Goal: Information Seeking & Learning: Check status

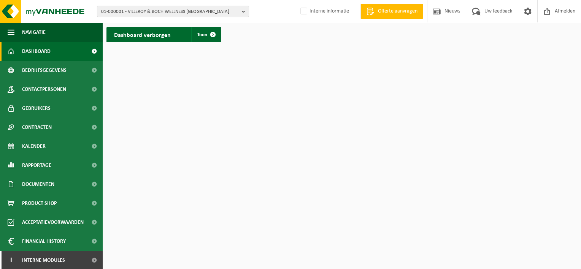
click at [243, 14] on b "button" at bounding box center [245, 11] width 7 height 11
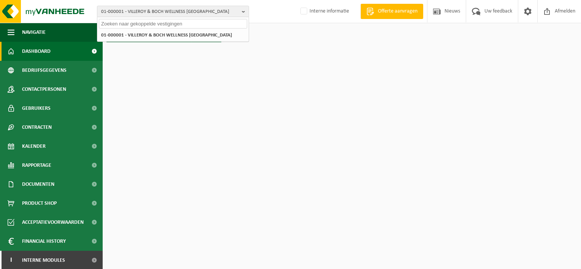
click at [155, 22] on input "text" at bounding box center [173, 24] width 148 height 10
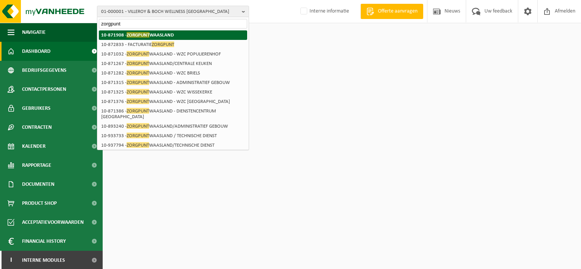
type input "zorgpunt"
click at [156, 33] on strong "10-871908 - ZORGPUNT WAASLAND" at bounding box center [137, 35] width 73 height 6
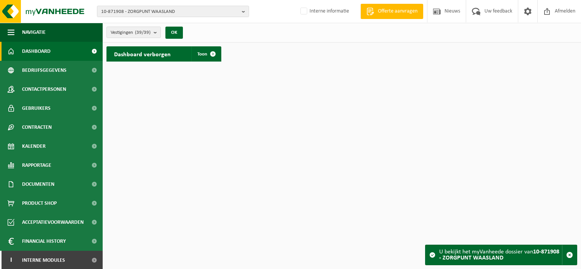
click at [156, 33] on b "submit" at bounding box center [157, 32] width 7 height 11
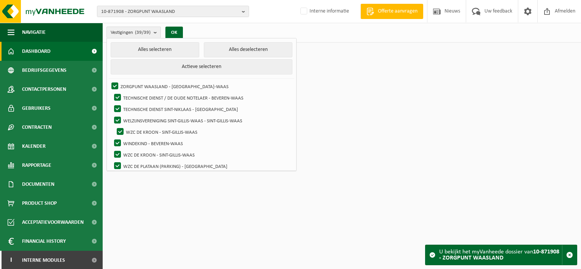
click at [198, 28] on div "Vestigingen (39/39) Alles selecteren Alles deselecteren Actieve selecteren ZORG…" at bounding box center [342, 33] width 479 height 20
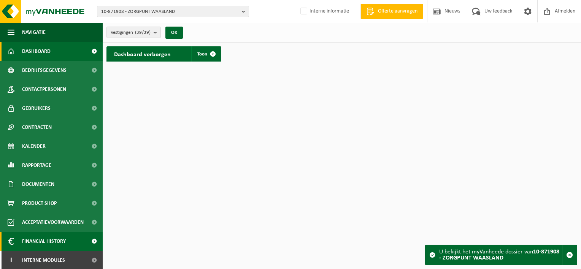
click at [86, 242] on span at bounding box center [94, 241] width 17 height 19
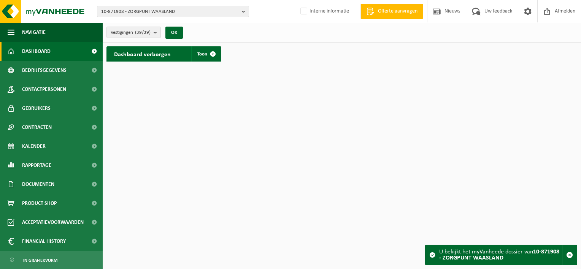
click at [185, 54] on div "Dashboard verborgen Toon" at bounding box center [164, 53] width 115 height 15
click at [173, 32] on button "OK" at bounding box center [173, 33] width 17 height 12
click at [174, 33] on button "OK" at bounding box center [173, 33] width 17 height 12
click at [211, 54] on span at bounding box center [212, 53] width 15 height 15
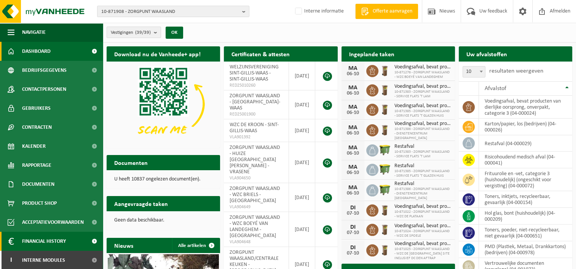
click at [58, 240] on span "Financial History" at bounding box center [44, 241] width 44 height 19
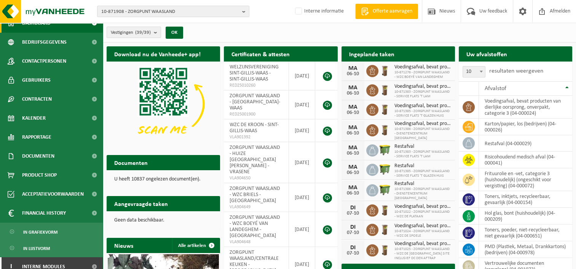
scroll to position [35, 0]
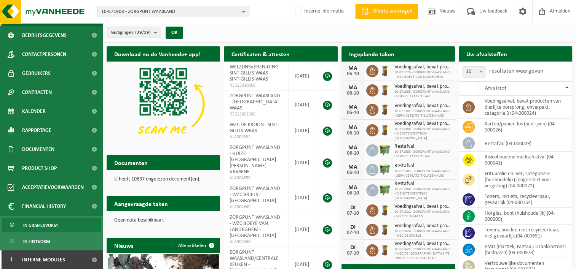
click at [47, 228] on span "In grafiekvorm" at bounding box center [40, 225] width 34 height 14
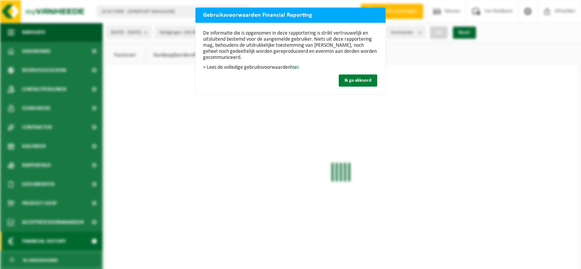
click at [364, 77] on button "Ik ga akkoord" at bounding box center [358, 81] width 38 height 12
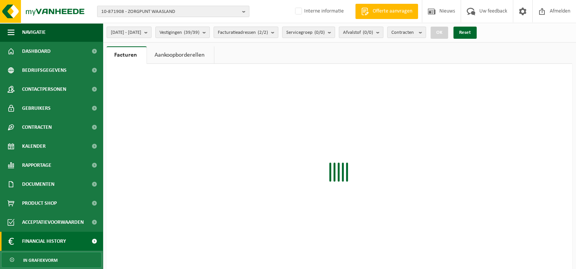
click at [192, 55] on link "Aankoopborderellen" at bounding box center [180, 54] width 67 height 17
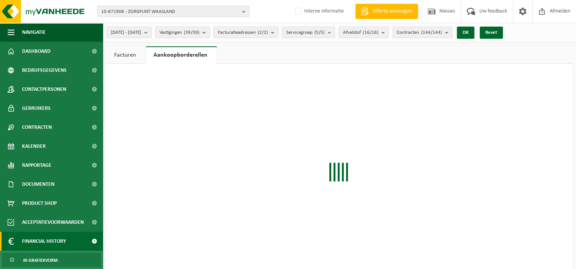
click at [128, 55] on link "Facturen" at bounding box center [126, 54] width 39 height 17
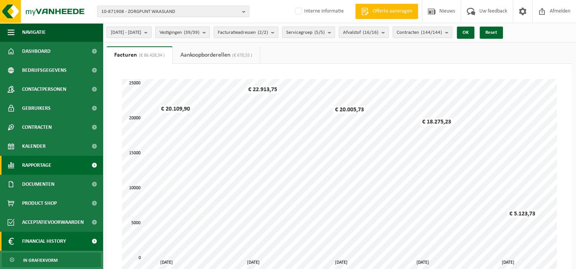
click at [39, 169] on span "Rapportage" at bounding box center [36, 165] width 29 height 19
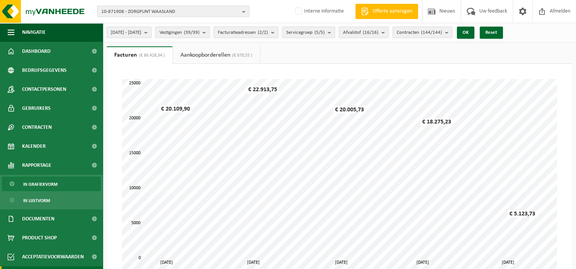
click at [43, 184] on span "In grafiekvorm" at bounding box center [40, 184] width 34 height 14
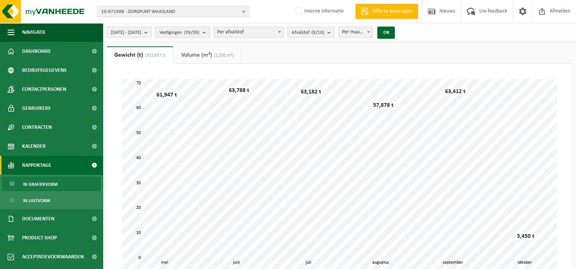
click at [209, 32] on b "submit" at bounding box center [205, 32] width 7 height 11
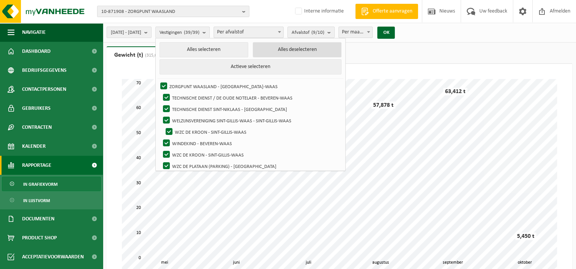
click at [286, 47] on button "Alles deselecteren" at bounding box center [297, 49] width 89 height 15
checkbox input "false"
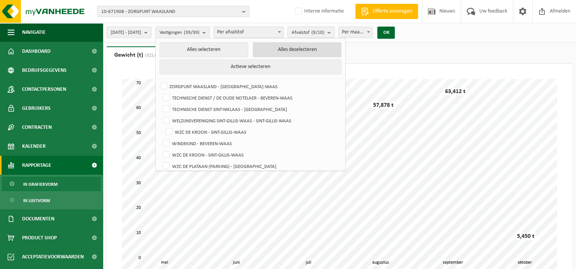
checkbox input "false"
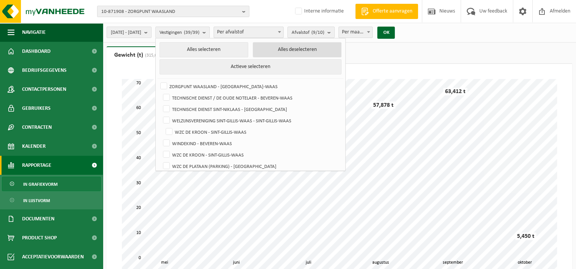
checkbox input "false"
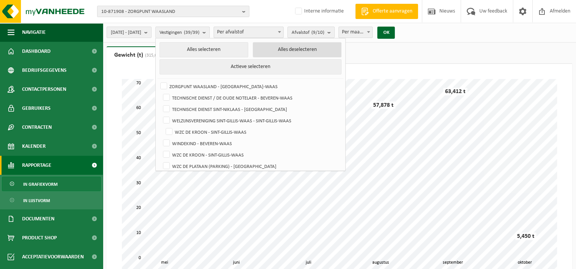
checkbox input "false"
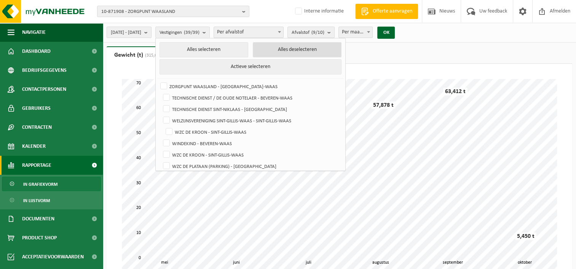
checkbox input "false"
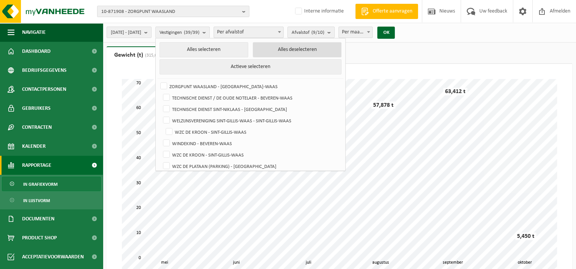
checkbox input "false"
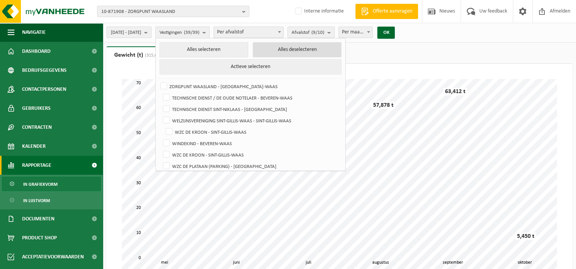
checkbox input "false"
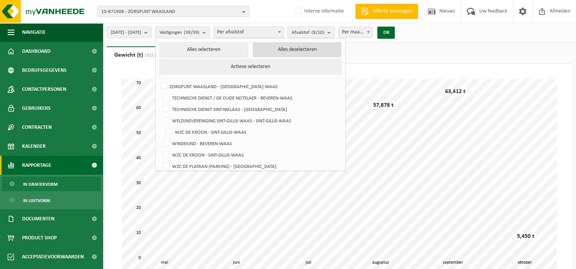
checkbox input "false"
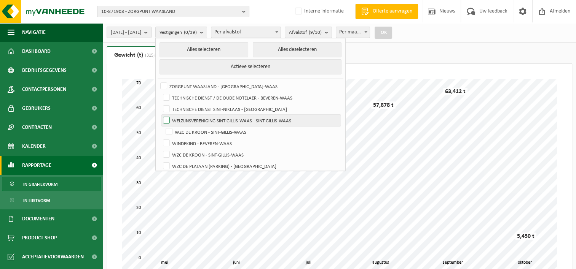
click at [188, 119] on label "WELZIJNSVERENIGING SINT-GILLIS-WAAS - SINT-GILLIS-WAAS" at bounding box center [250, 120] width 179 height 11
click at [160, 115] on input "WELZIJNSVERENIGING SINT-GILLIS-WAAS - SINT-GILLIS-WAAS" at bounding box center [160, 115] width 0 height 0
checkbox input "true"
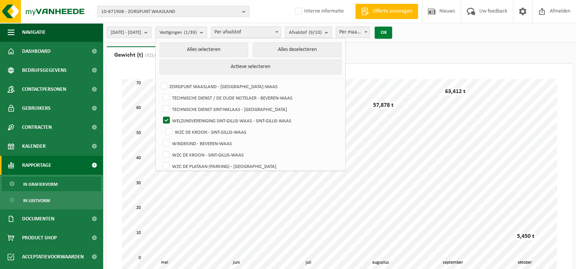
click at [392, 30] on button "OK" at bounding box center [382, 33] width 17 height 12
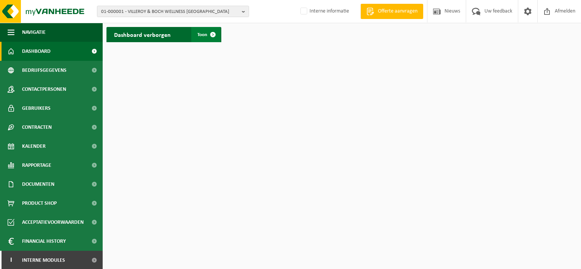
click at [213, 37] on span at bounding box center [212, 34] width 15 height 15
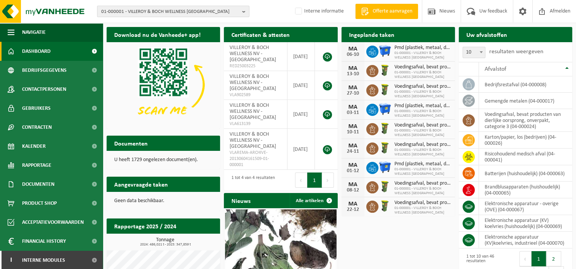
click at [240, 15] on button "01-000001 - VILLEROY & BOCH WELLNESS [GEOGRAPHIC_DATA]" at bounding box center [173, 11] width 152 height 11
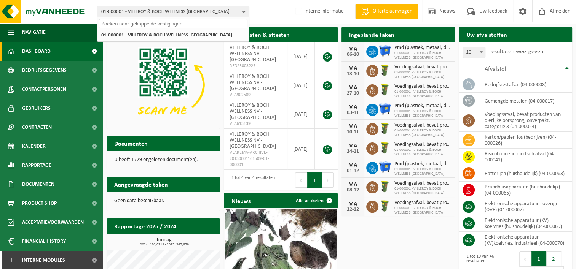
click at [133, 21] on input "text" at bounding box center [173, 24] width 148 height 10
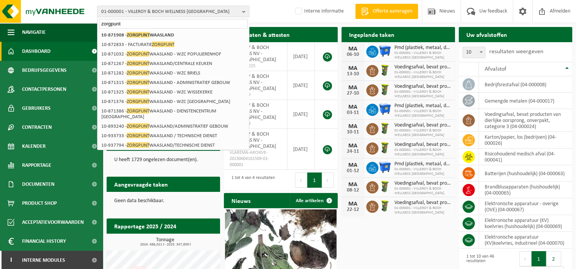
type input "zorgpunt"
